Goal: Navigation & Orientation: Find specific page/section

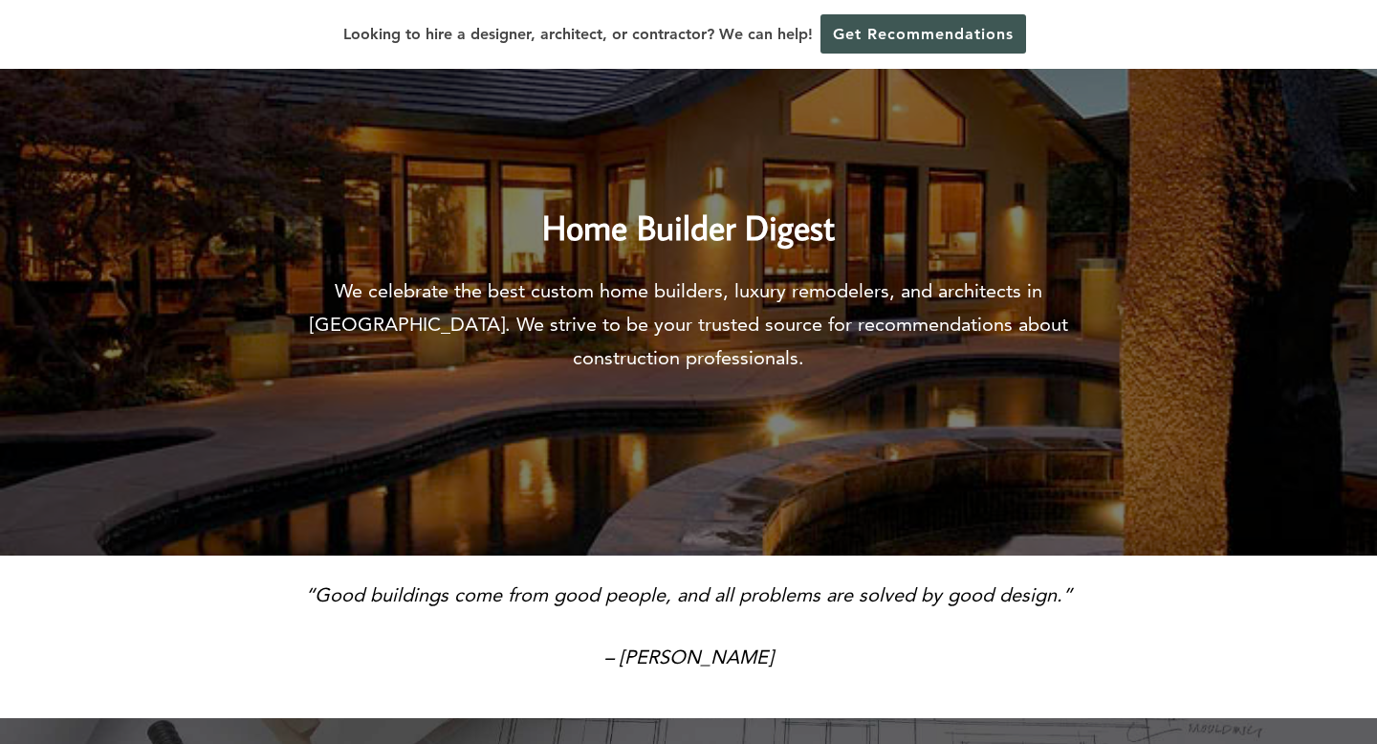
scroll to position [84, 0]
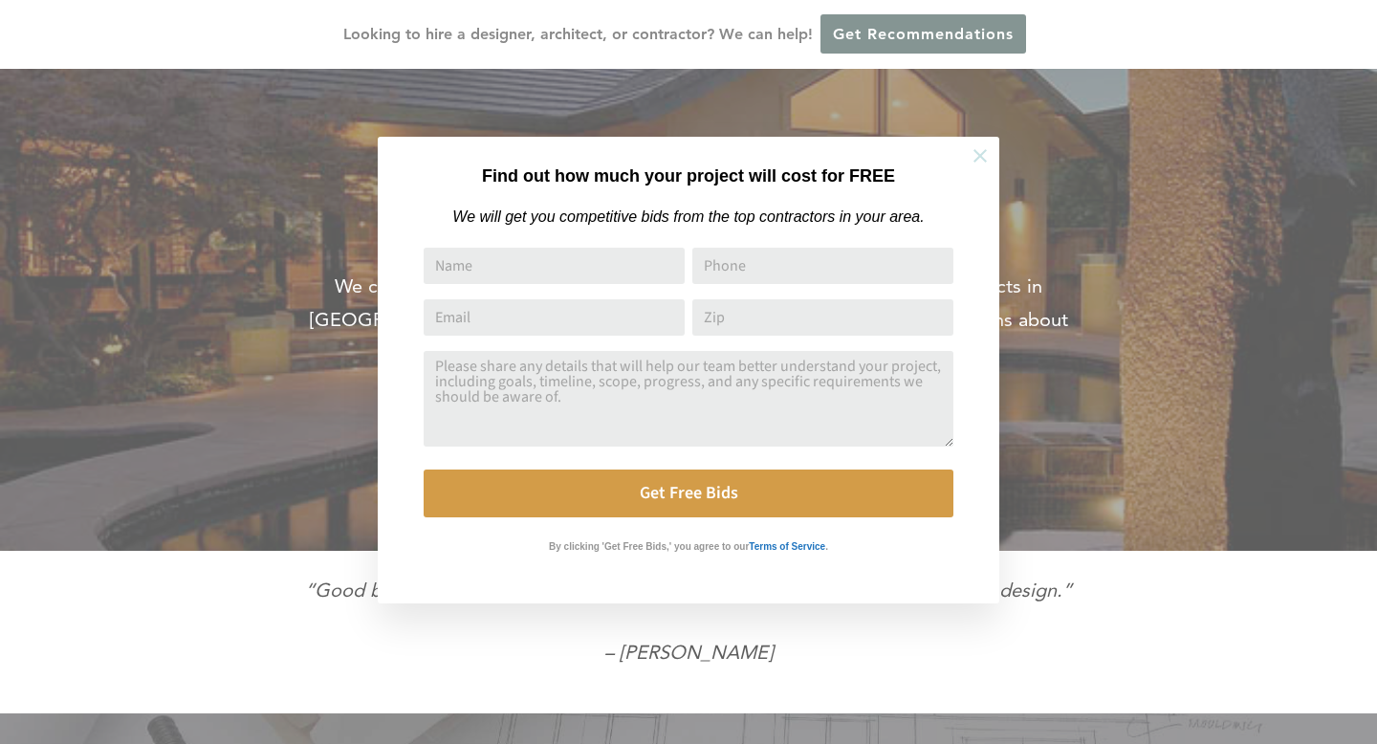
click at [974, 156] on icon at bounding box center [980, 155] width 21 height 21
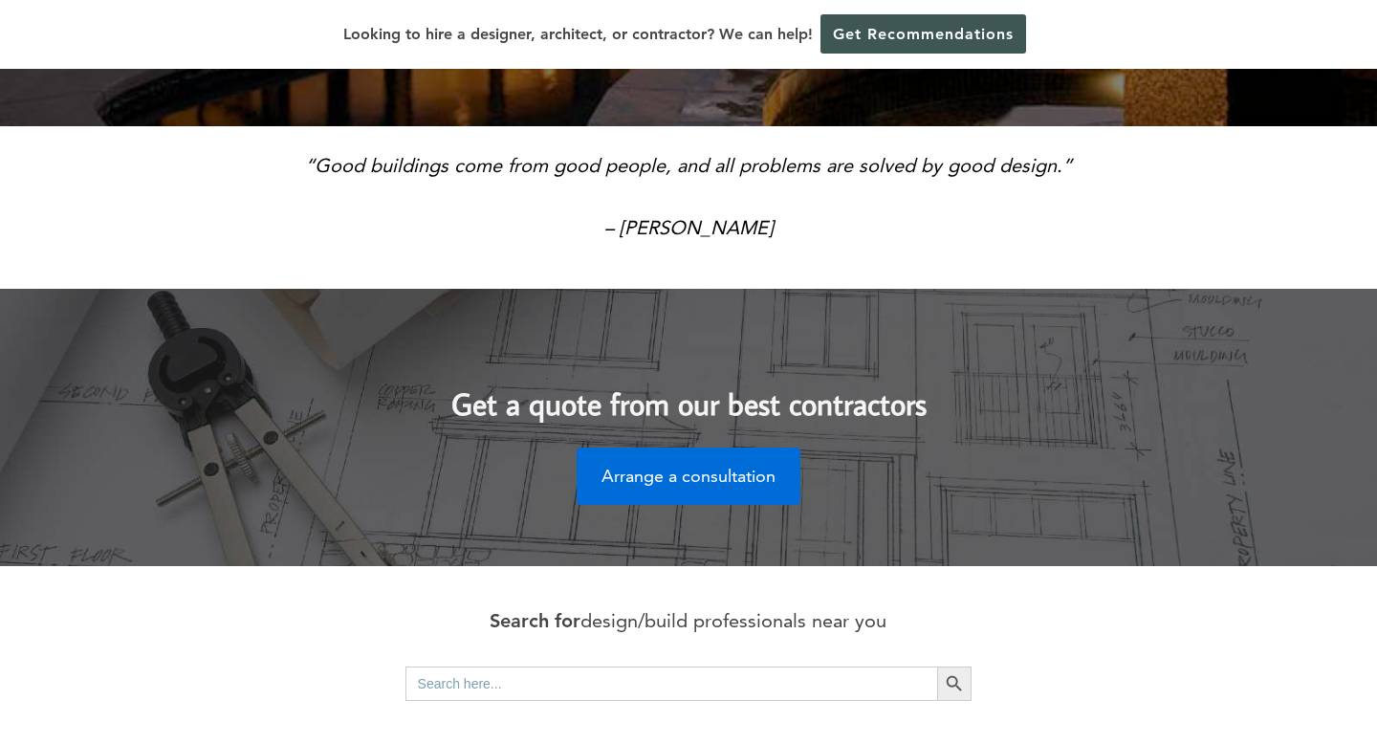
scroll to position [0, 0]
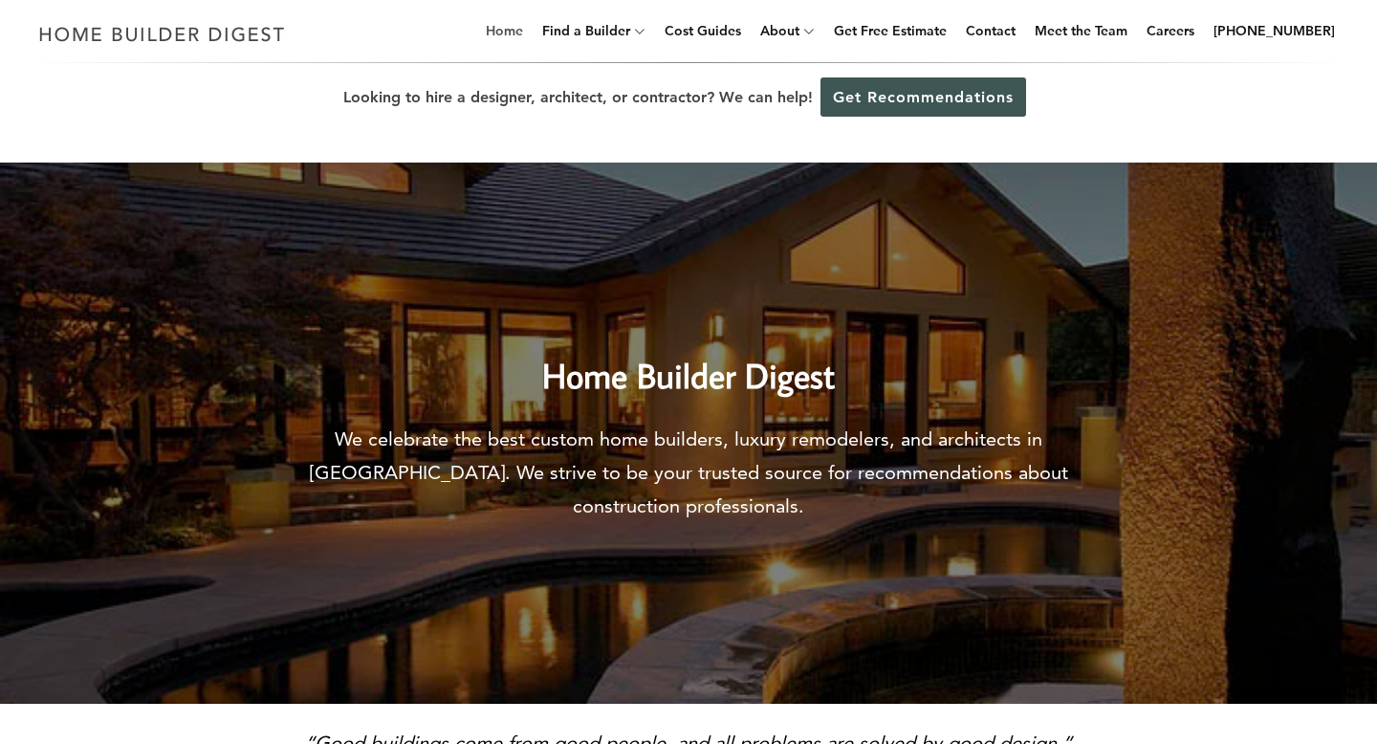
click at [527, 33] on link "Home" at bounding box center [504, 30] width 53 height 61
click at [730, 39] on link "Cost Guides" at bounding box center [703, 30] width 92 height 61
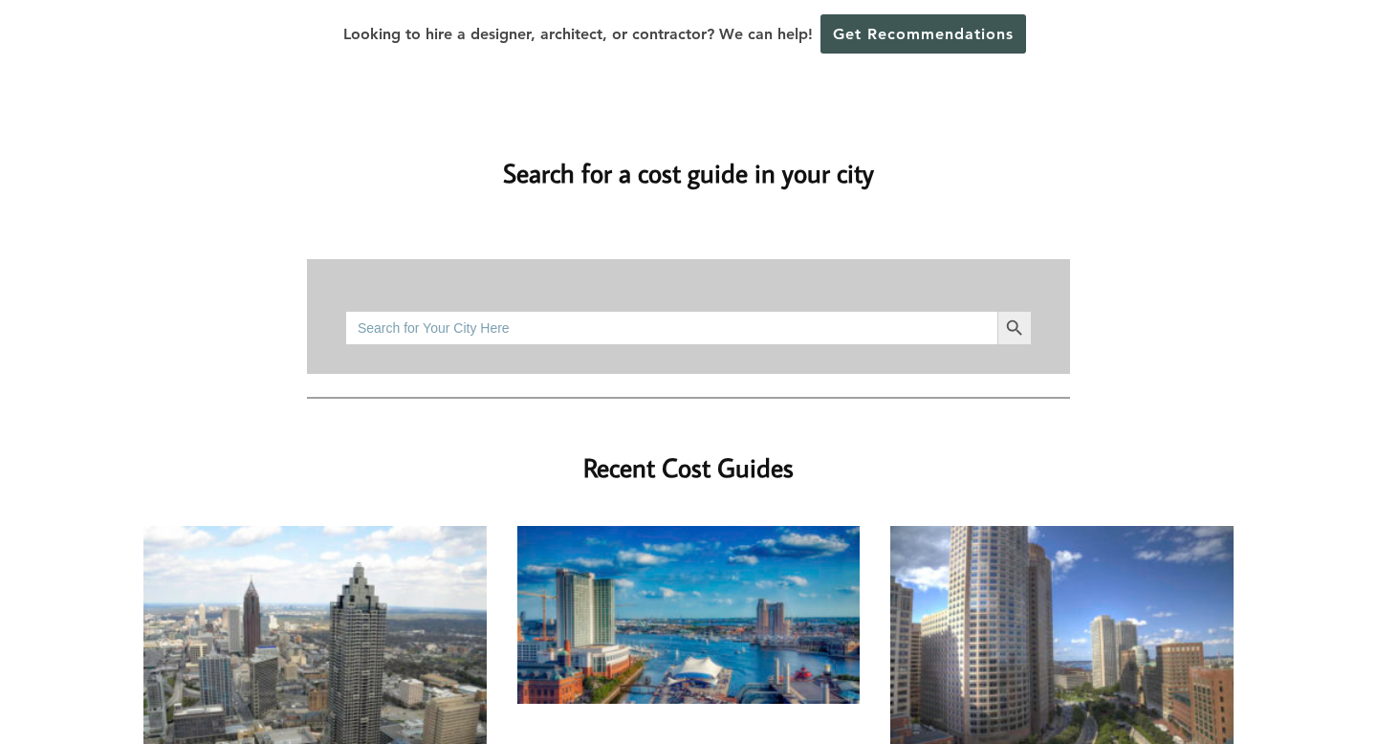
scroll to position [207, 0]
